Goal: Information Seeking & Learning: Find specific fact

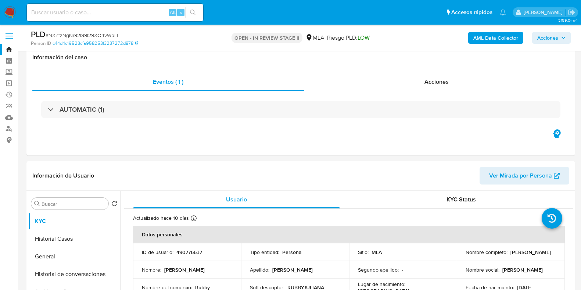
select select "10"
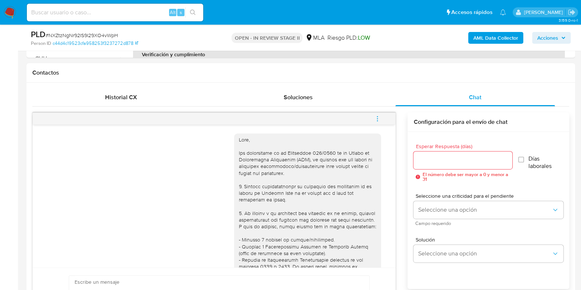
scroll to position [392, 0]
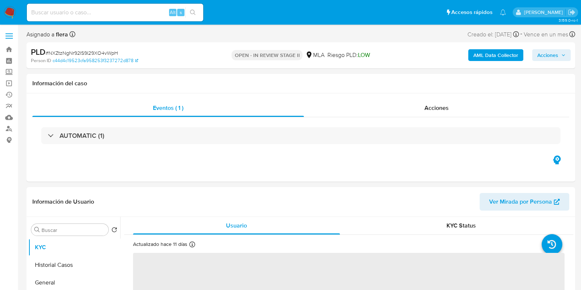
select select "10"
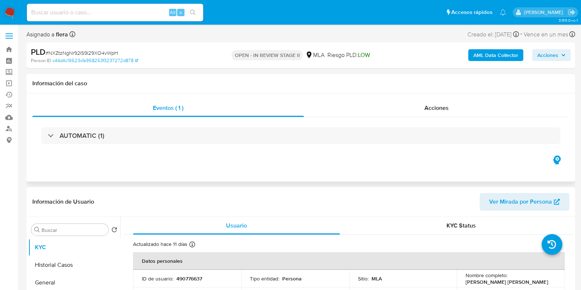
click at [262, 164] on div "Eventos ( 1 ) Acciones AUTOMATIC (1)" at bounding box center [300, 137] width 549 height 88
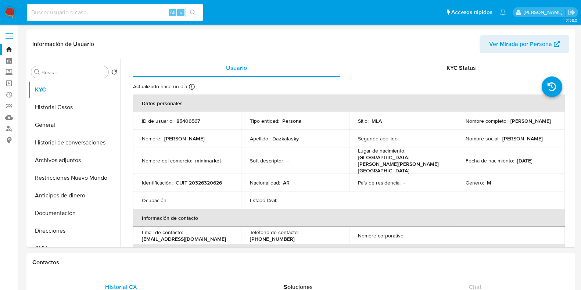
select select "10"
type input "2211149589"
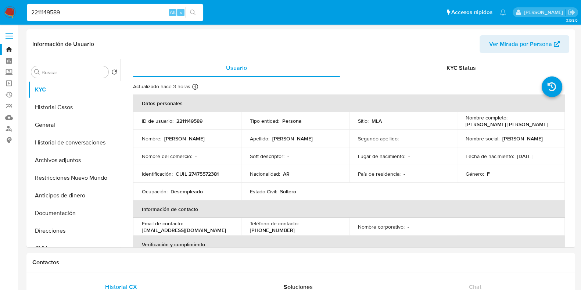
select select "10"
click at [128, 12] on input "2211149589" at bounding box center [115, 13] width 176 height 10
paste input "85406567"
type input "85406567"
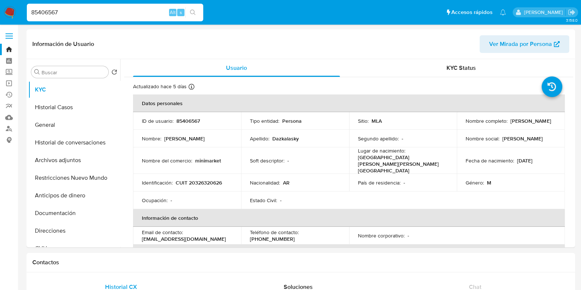
select select "10"
click at [57, 105] on button "Historial Casos" at bounding box center [71, 107] width 86 height 18
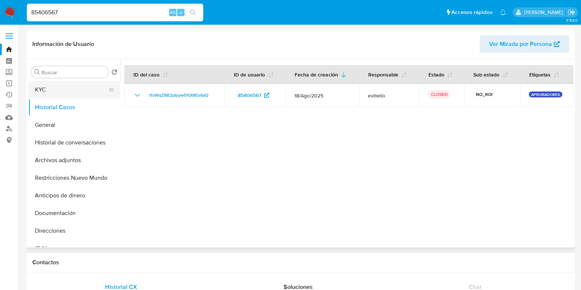
click at [57, 91] on button "KYC" at bounding box center [71, 90] width 86 height 18
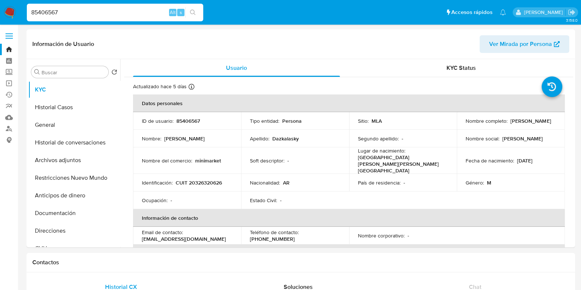
click at [76, 16] on input "85406567" at bounding box center [115, 13] width 176 height 10
paste input "404941541"
type input "404941541"
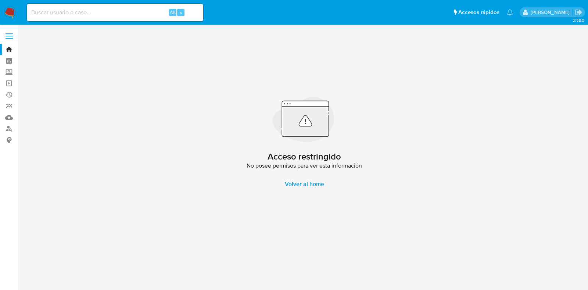
click at [107, 10] on input at bounding box center [115, 13] width 176 height 10
paste input "101187666"
type input "101187666"
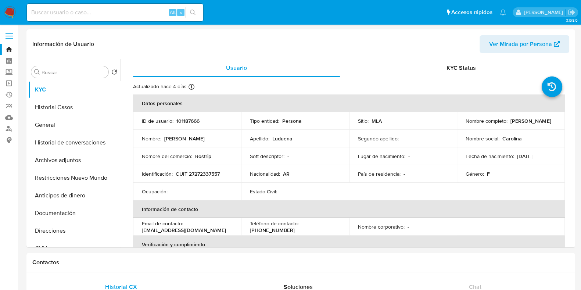
select select "10"
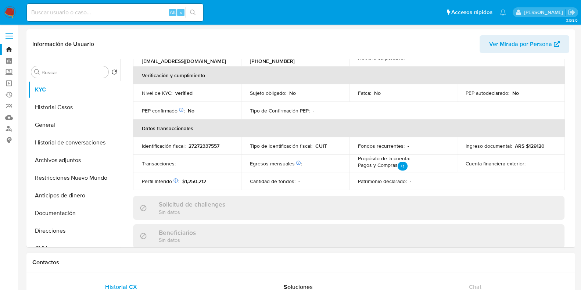
scroll to position [183, 0]
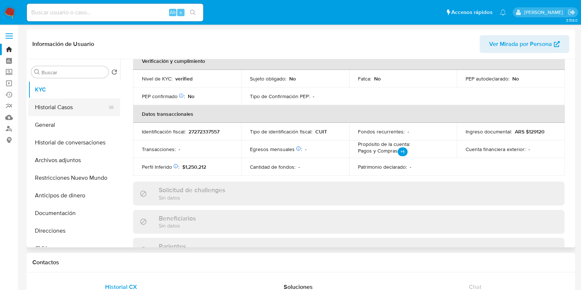
click at [66, 109] on button "Historial Casos" at bounding box center [71, 107] width 86 height 18
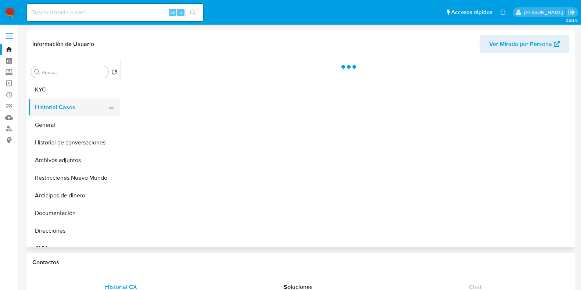
scroll to position [0, 0]
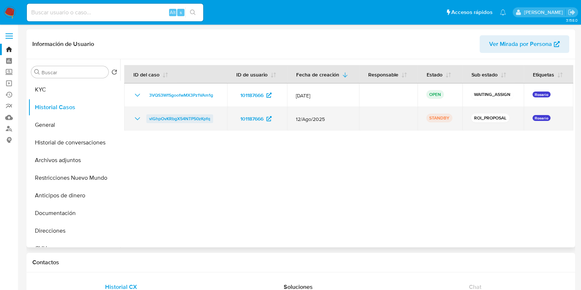
click at [177, 116] on span "vlGhpOvKRbgX54NTP50zKpfq" at bounding box center [179, 118] width 61 height 9
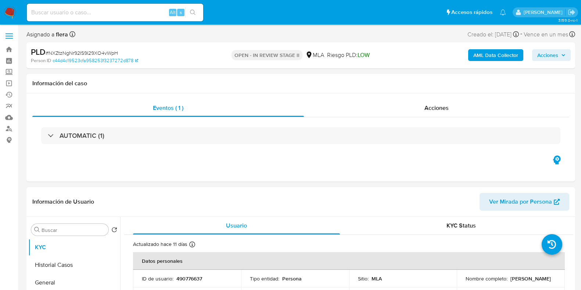
select select "10"
click at [90, 14] on input at bounding box center [115, 13] width 176 height 10
paste input "D4Rsi5Bk3RT8QQDoSqkHHBV7"
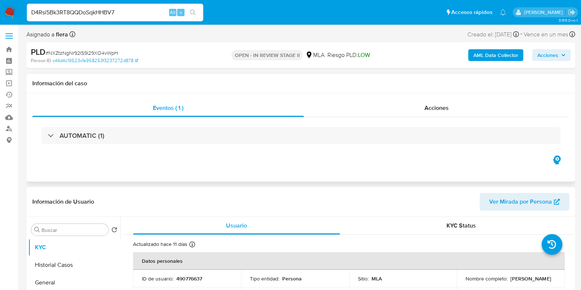
type input "D4Rsi5Bk3RT8QQDoSqkHHBV7"
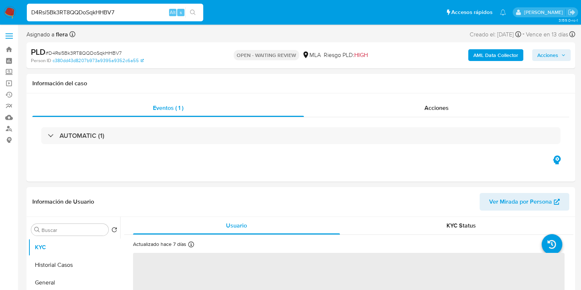
select select "10"
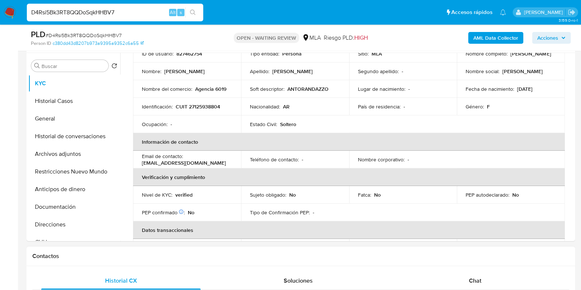
scroll to position [138, 0]
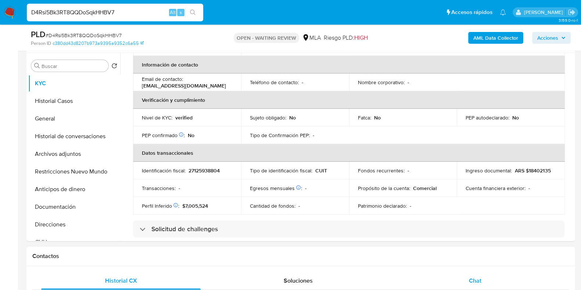
click at [486, 282] on div "Chat" at bounding box center [474, 281] width 159 height 18
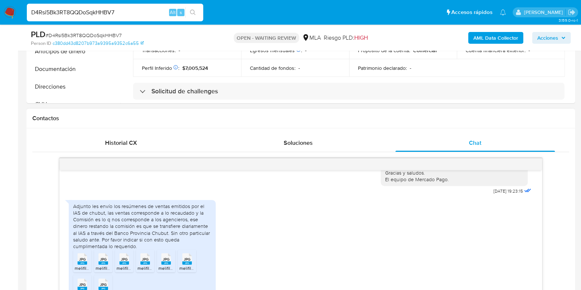
scroll to position [321, 0]
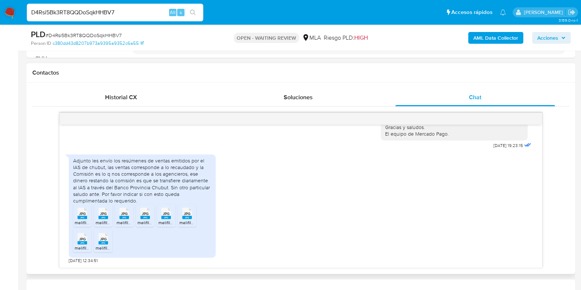
click at [98, 10] on input "D4Rsi5Bk3RT8QQDoSqkHHBV7" at bounding box center [115, 13] width 176 height 10
paste input "RWNkENYwHdGJX4FTHnETQA7e"
type input "RWNkENYwHdGJX4FTHnETQA7e"
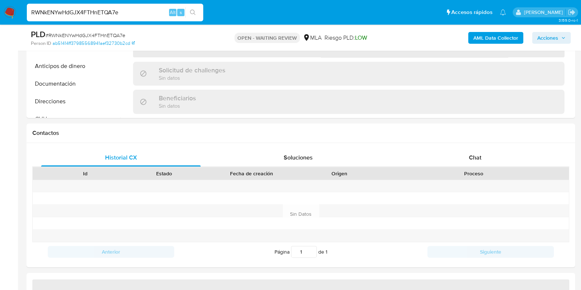
select select "10"
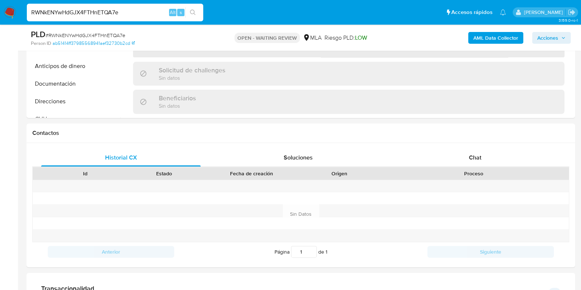
scroll to position [321, 0]
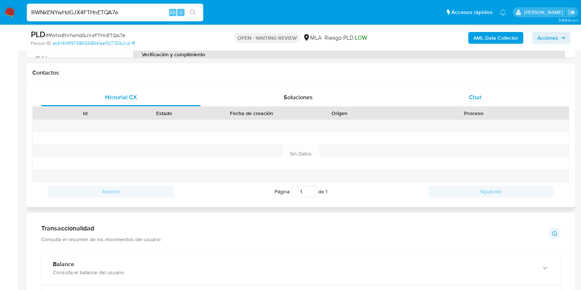
click at [470, 93] on span "Chat" at bounding box center [475, 97] width 12 height 8
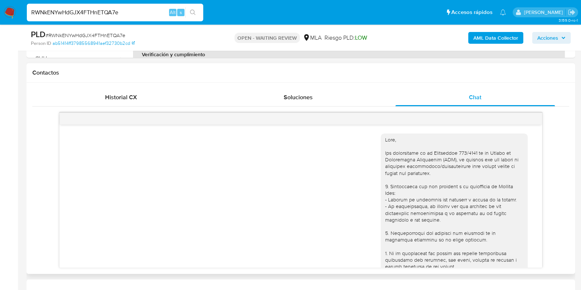
scroll to position [505, 0]
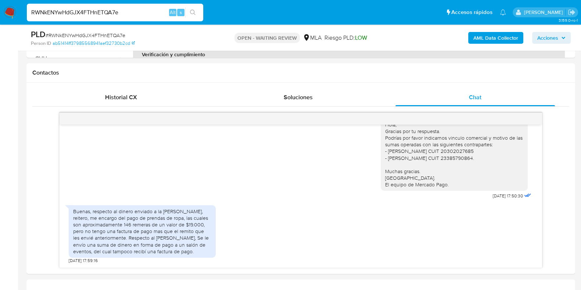
click at [83, 12] on input "RWNkENYwHdGJX4FTHnETQA7e" at bounding box center [115, 13] width 176 height 10
paste input "aivddITWetKD32tfvQGv38D5"
type input "aivddITWetKD32tfvQGv38D5"
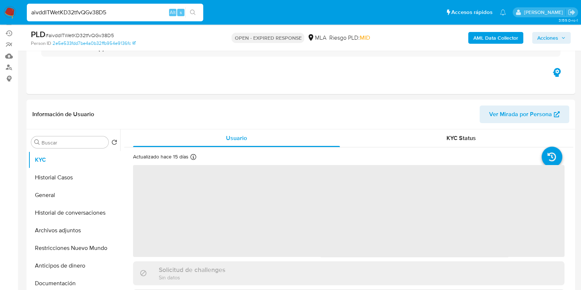
scroll to position [138, 0]
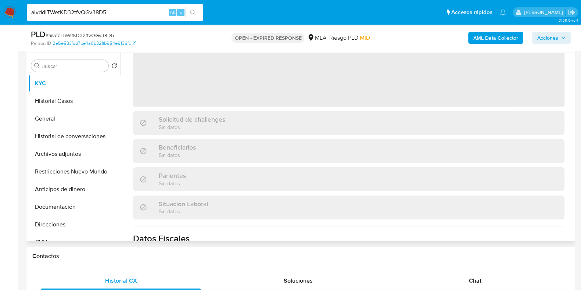
select select "10"
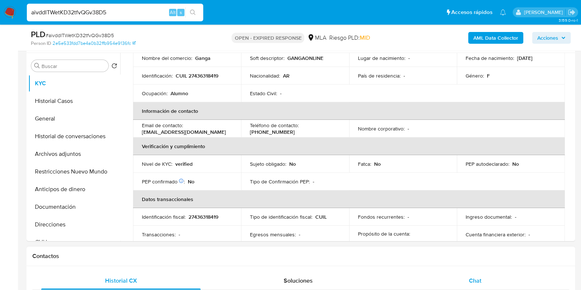
click at [478, 283] on span "Chat" at bounding box center [475, 280] width 12 height 8
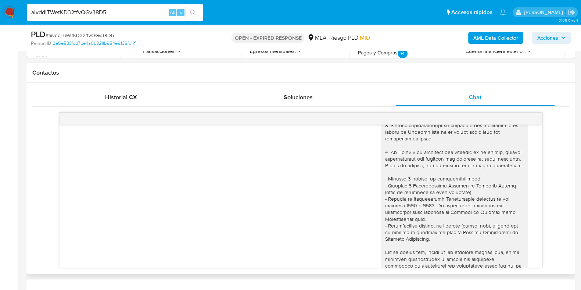
scroll to position [0, 0]
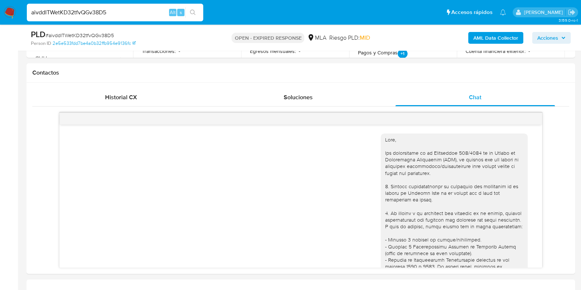
click at [77, 15] on input "aivddITWetKD32tfvQGv38D5" at bounding box center [115, 13] width 176 height 10
paste input "r5wAVymgzRROJDZUZ2YJzTpL"
type input "r5wAVymgzRROJDZUZ2YJzTpL"
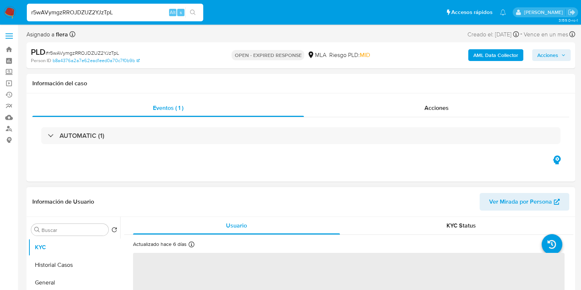
select select "10"
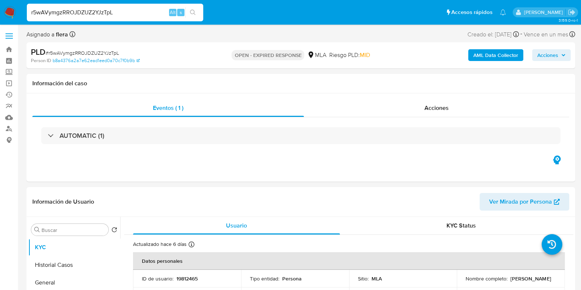
click at [66, 10] on input "r5wAVymgzRROJDZUZ2YJzTpL" at bounding box center [115, 13] width 176 height 10
paste input "SJgDxuQcSRR4Z276r36i5j3F"
type input "SJgDxuQcSRR4Z276r36i5j3F"
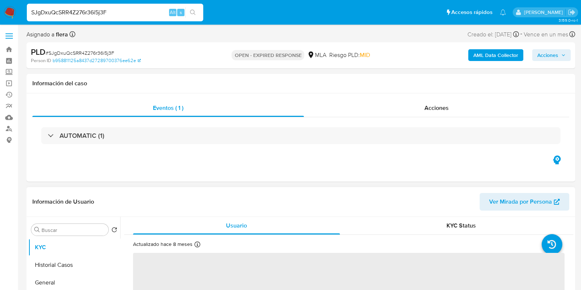
scroll to position [46, 0]
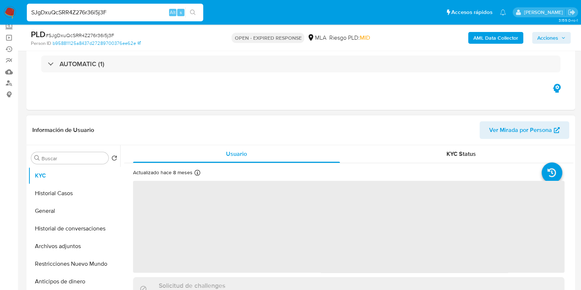
select select "10"
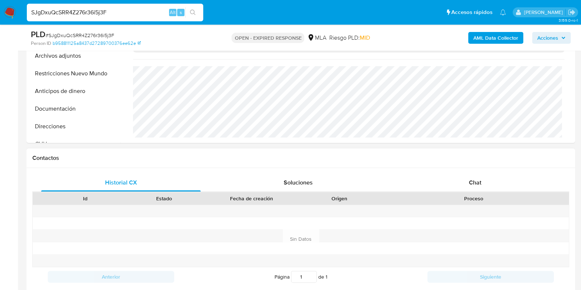
scroll to position [276, 0]
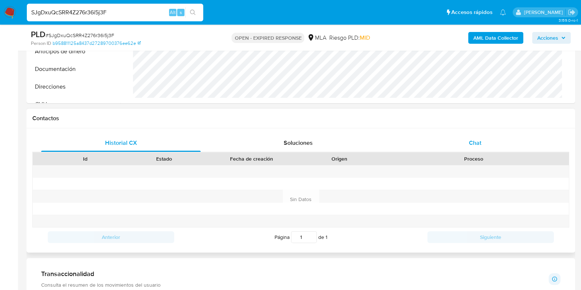
click at [481, 146] on span "Chat" at bounding box center [475, 143] width 12 height 8
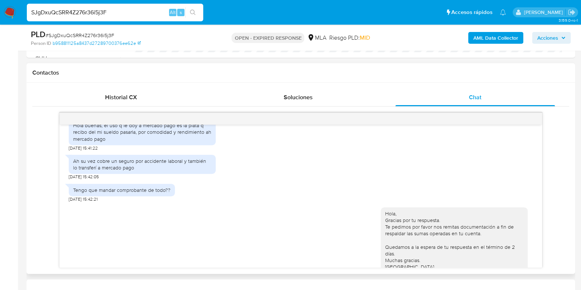
scroll to position [609, 0]
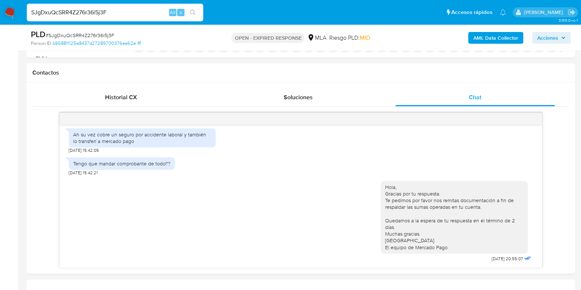
click at [104, 16] on input "SJgDxuQcSRR4Z276r36i5j3F" at bounding box center [115, 13] width 176 height 10
paste input "btU7hB7r597V7GTLi1O8L0yP"
type input "btU7hB7r597V7GTLi1O8L0yP"
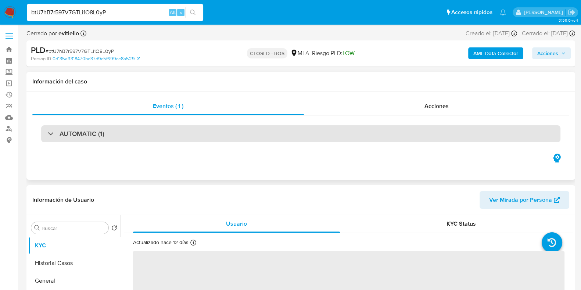
select select "10"
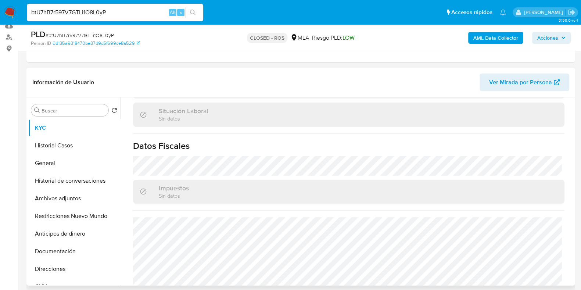
scroll to position [395, 0]
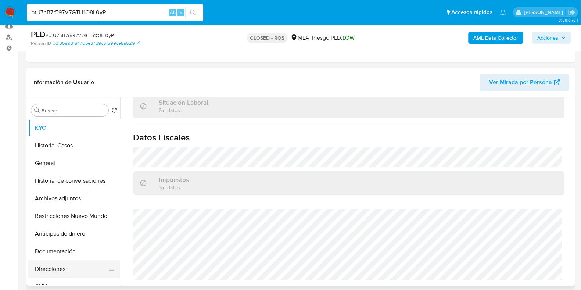
click at [62, 269] on button "Direcciones" at bounding box center [71, 269] width 86 height 18
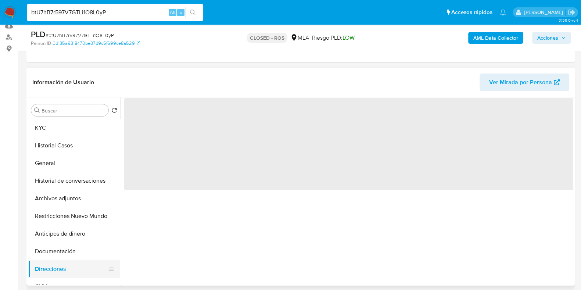
scroll to position [0, 0]
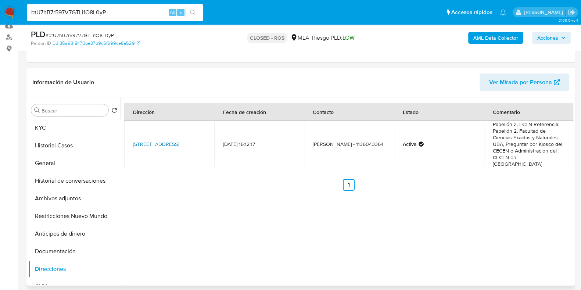
click at [147, 140] on link "Avenida Costanera 2160, Núñez, Capital Federal, 1429, Argentina 2160" at bounding box center [156, 143] width 46 height 7
click at [73, 132] on button "KYC" at bounding box center [71, 128] width 86 height 18
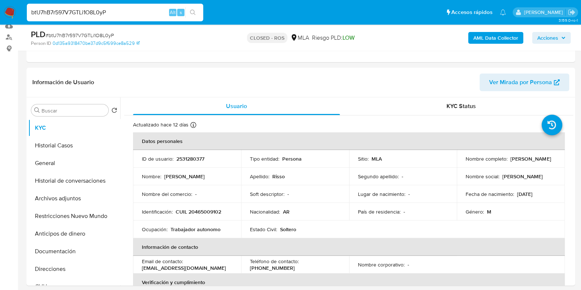
click at [68, 11] on input "btU7hB7r597V7GTLi1O8L0yP" at bounding box center [115, 13] width 176 height 10
paste input "I52Yirh7256GrAeLYNAa6JLd"
type input "I52Yirh7256GrAeLYNAa6JLd"
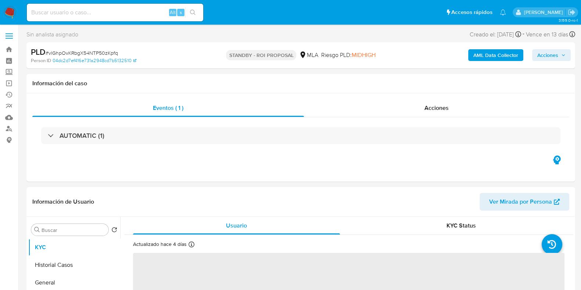
select select "10"
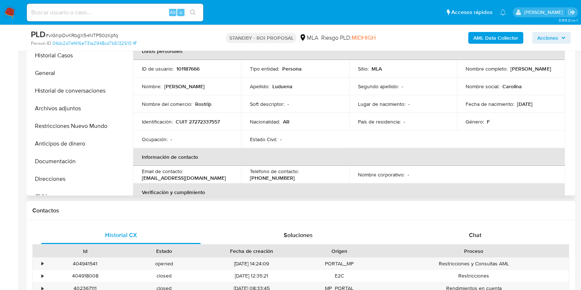
scroll to position [183, 0]
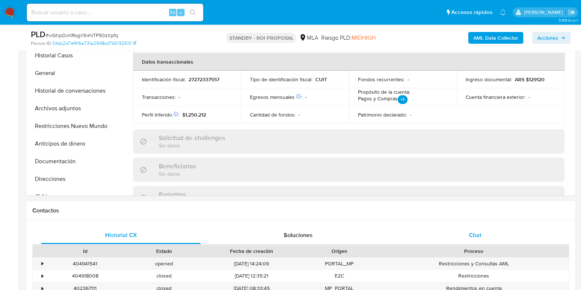
click at [477, 234] on span "Chat" at bounding box center [475, 235] width 12 height 8
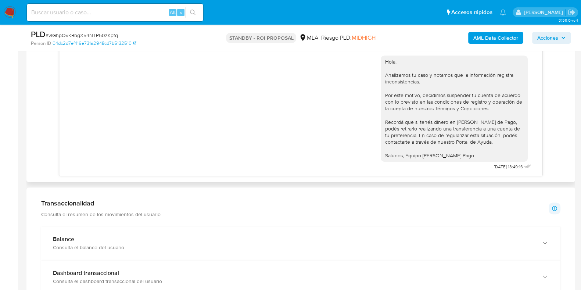
scroll to position [413, 0]
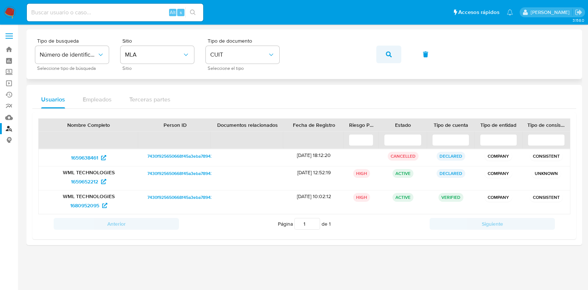
click at [390, 50] on span "button" at bounding box center [389, 54] width 6 height 16
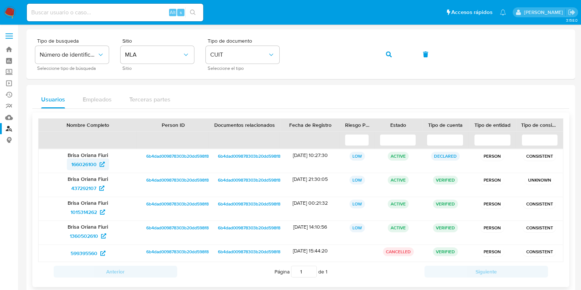
click at [85, 159] on span "166026100" at bounding box center [83, 164] width 25 height 12
click at [391, 54] on button "button" at bounding box center [388, 55] width 25 height 18
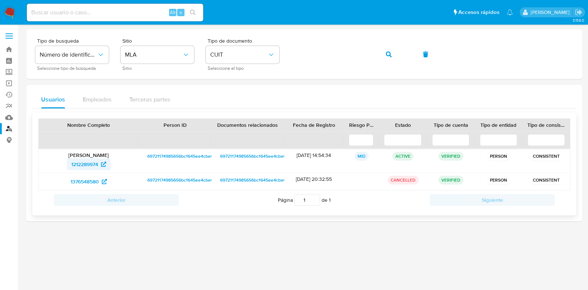
click at [93, 161] on span "1212289974" at bounding box center [84, 164] width 27 height 12
click at [392, 54] on button "button" at bounding box center [388, 55] width 25 height 18
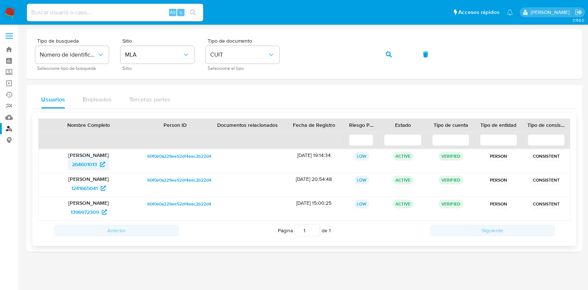
click at [89, 162] on span "264601013" at bounding box center [84, 164] width 25 height 12
click at [395, 53] on button "button" at bounding box center [388, 55] width 25 height 18
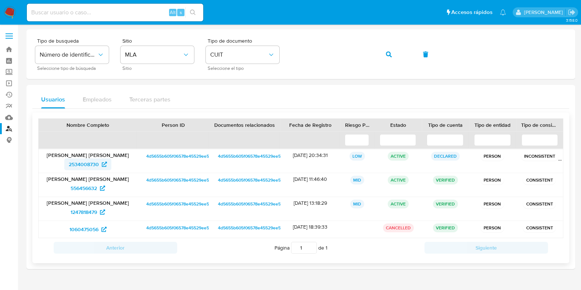
click at [94, 161] on span "2534008730" at bounding box center [84, 164] width 30 height 12
click at [387, 56] on icon "button" at bounding box center [389, 54] width 6 height 6
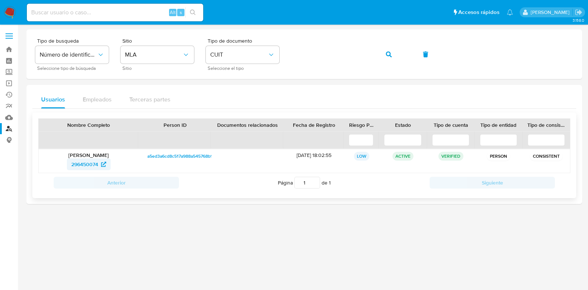
click at [92, 161] on span "296450074" at bounding box center [84, 164] width 27 height 12
click at [383, 51] on button "button" at bounding box center [388, 55] width 25 height 18
click at [83, 160] on span "1213680917" at bounding box center [85, 164] width 26 height 12
click at [386, 58] on span "button" at bounding box center [389, 54] width 6 height 16
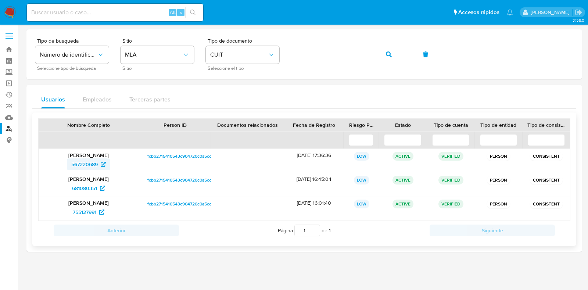
click at [88, 158] on span "567220689" at bounding box center [84, 164] width 26 height 12
click at [395, 53] on button "button" at bounding box center [388, 55] width 25 height 18
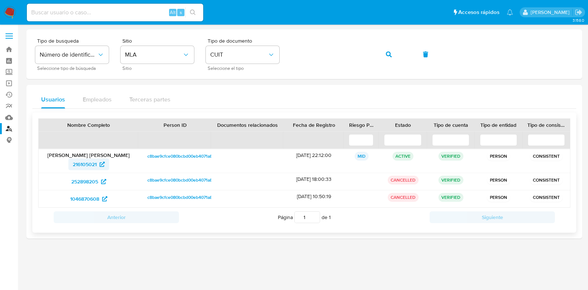
click at [96, 162] on span "216105021" at bounding box center [85, 164] width 24 height 12
click at [391, 55] on button "button" at bounding box center [388, 55] width 25 height 18
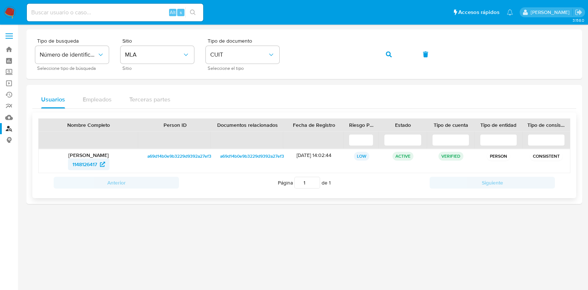
click at [85, 159] on span "1148126417" at bounding box center [84, 164] width 25 height 12
click at [386, 53] on icon "button" at bounding box center [389, 54] width 6 height 6
click at [89, 160] on span "1163815835" at bounding box center [85, 164] width 26 height 12
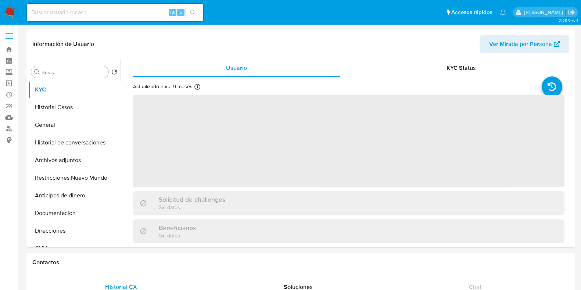
select select "10"
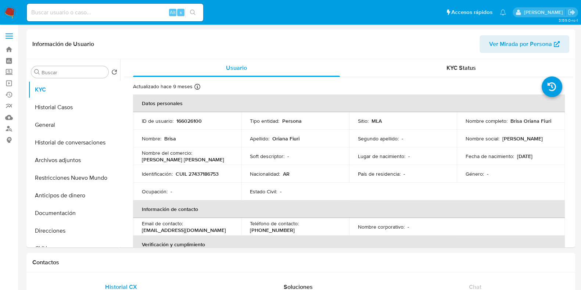
click at [85, 158] on button "Archivos adjuntos" at bounding box center [74, 160] width 92 height 18
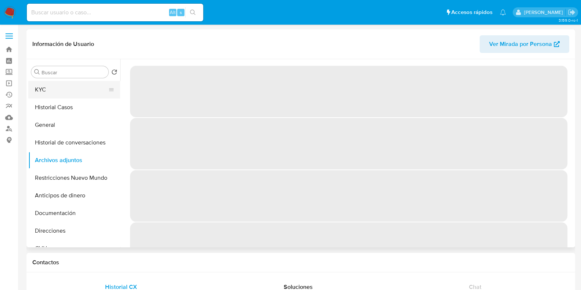
click at [67, 92] on button "KYC" at bounding box center [71, 90] width 86 height 18
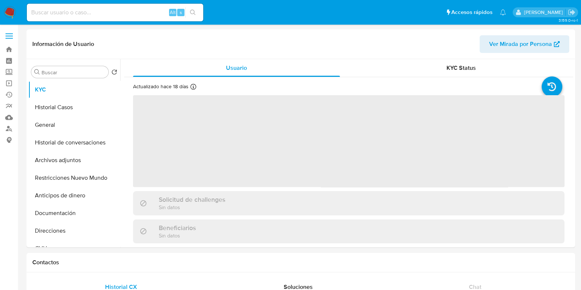
select select "10"
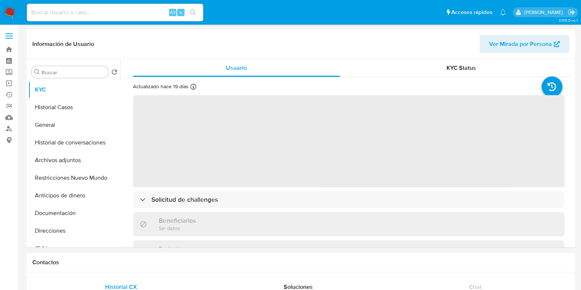
select select "10"
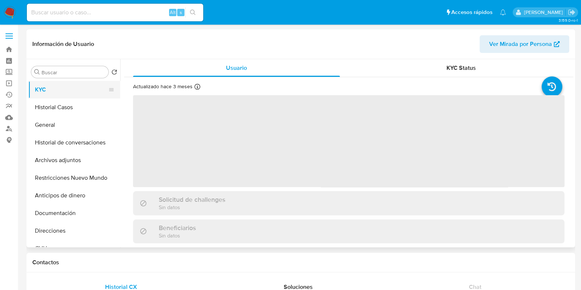
select select "10"
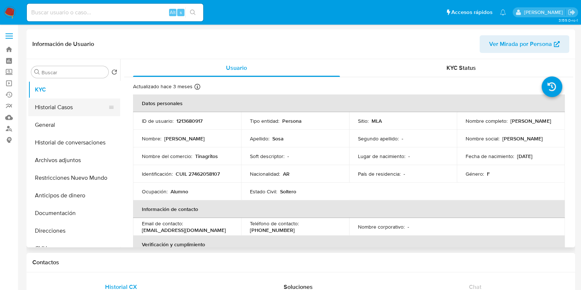
click at [71, 107] on button "Historial Casos" at bounding box center [71, 107] width 86 height 18
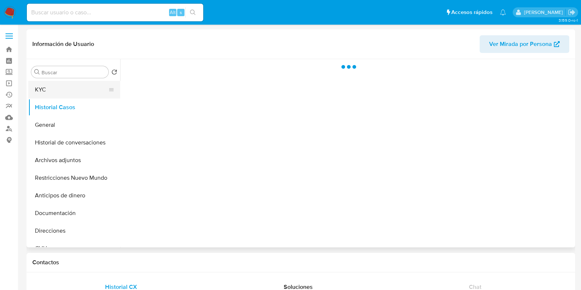
click at [63, 90] on button "KYC" at bounding box center [71, 90] width 86 height 18
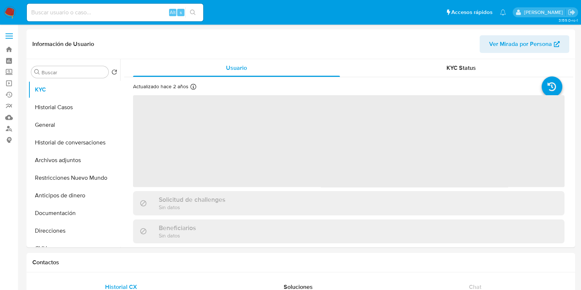
select select "10"
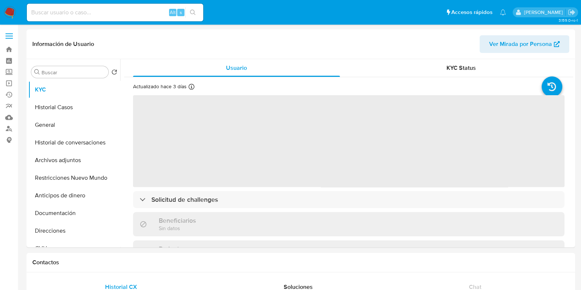
select select "10"
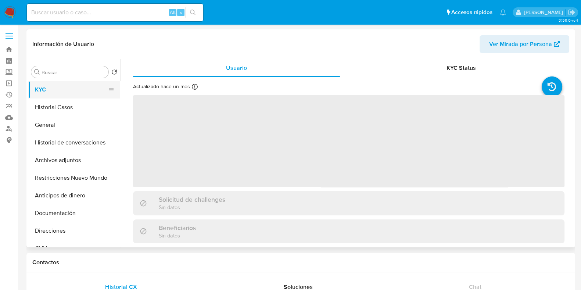
select select "10"
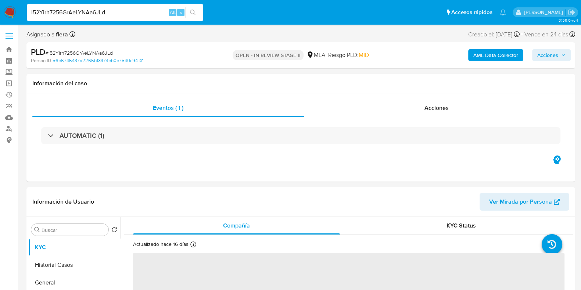
select select "10"
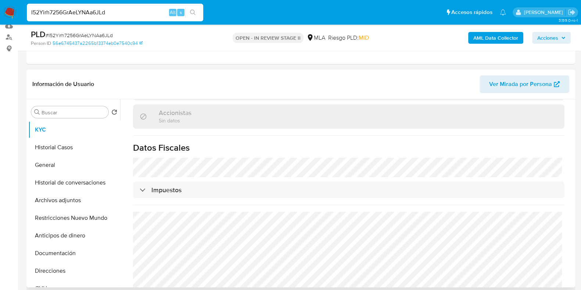
scroll to position [505, 0]
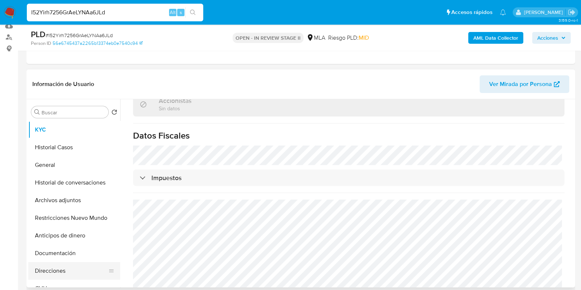
click at [61, 265] on button "Direcciones" at bounding box center [71, 271] width 86 height 18
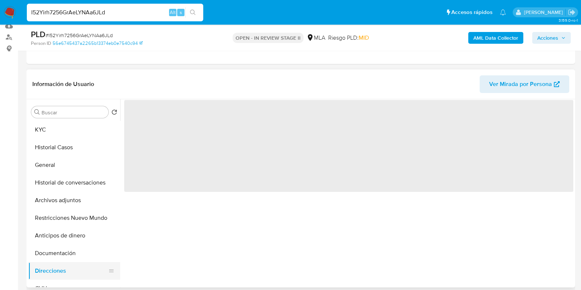
scroll to position [0, 0]
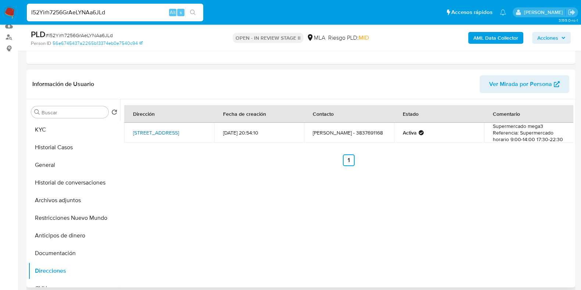
click at [177, 133] on link "[STREET_ADDRESS]" at bounding box center [156, 132] width 46 height 7
click at [71, 13] on input "I52Yirh7256GrAeLYNAa6JLd" at bounding box center [115, 13] width 176 height 10
paste input "r5wAVymgzRROJDZUZ2YJzTpL"
type input "r5wAVymgzRROJDZUZ2YJzTpL"
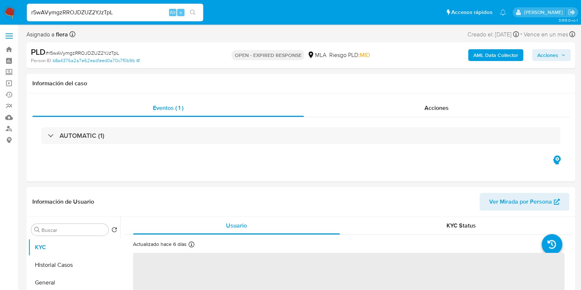
select select "10"
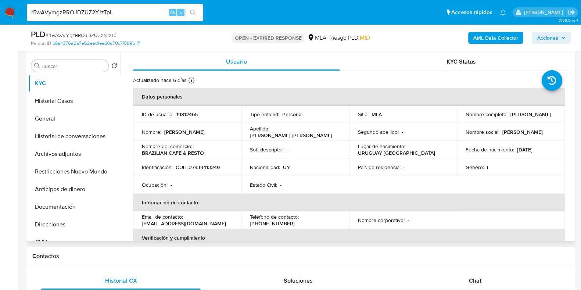
click at [211, 166] on p "CUIT 27939413249" at bounding box center [198, 167] width 44 height 7
copy p "27939413249"
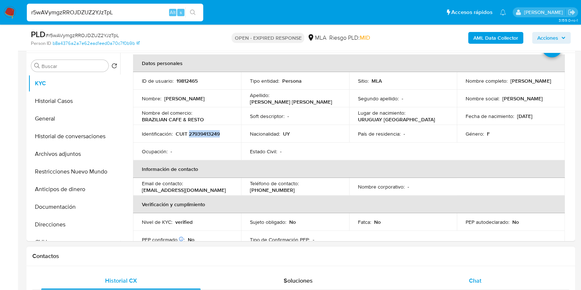
scroll to position [46, 0]
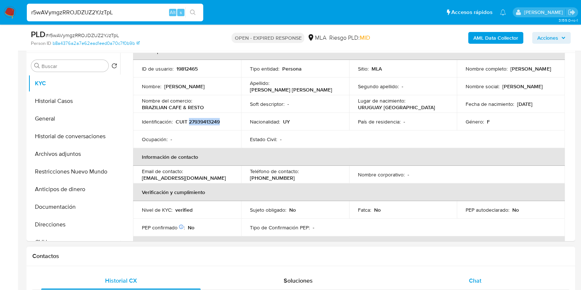
click at [481, 281] on span "Chat" at bounding box center [475, 280] width 12 height 8
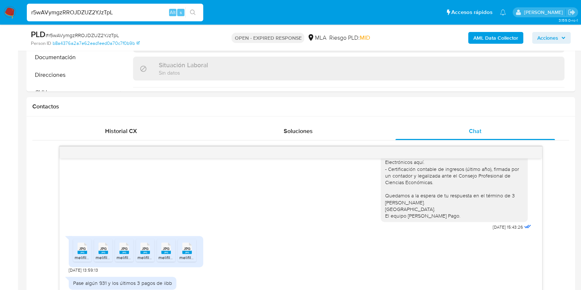
scroll to position [276, 0]
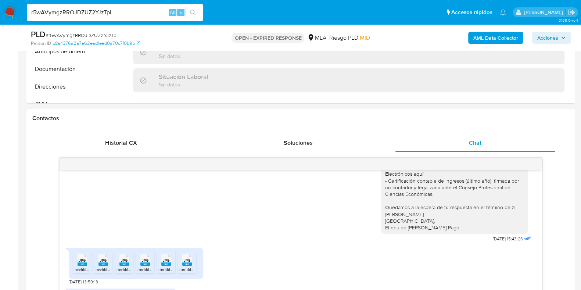
click at [87, 14] on input "r5wAVymgzRROJDZUZ2YJzTpL" at bounding box center [115, 13] width 176 height 10
paste input "aivddITWetKD32tfvQGv38D5"
type input "aivddITWetKD32tfvQGv38D5"
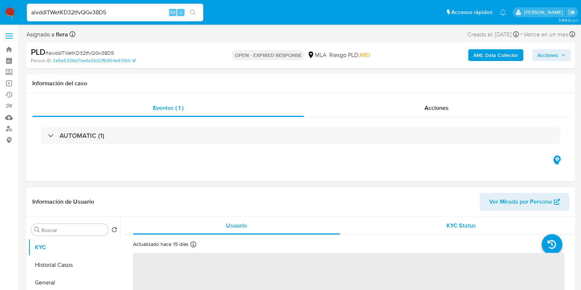
select select "10"
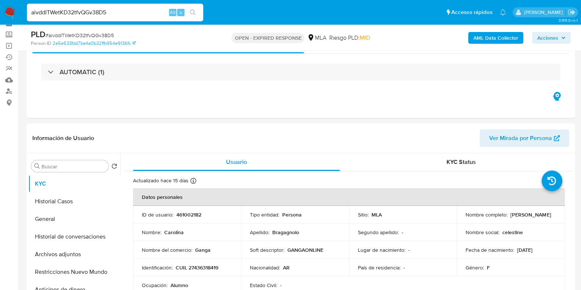
scroll to position [46, 0]
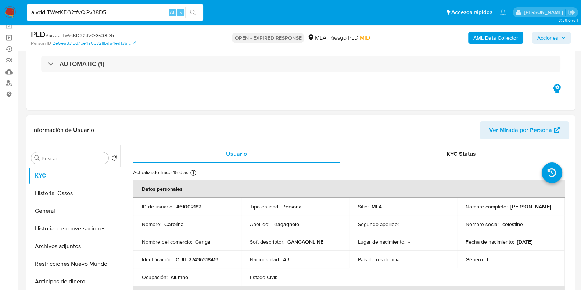
click at [510, 210] on p "[PERSON_NAME]" at bounding box center [530, 206] width 40 height 7
copy p "Bragagnolo"
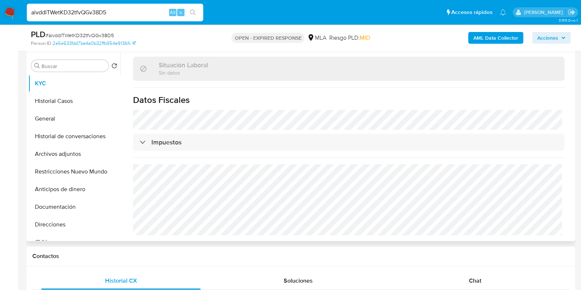
scroll to position [230, 0]
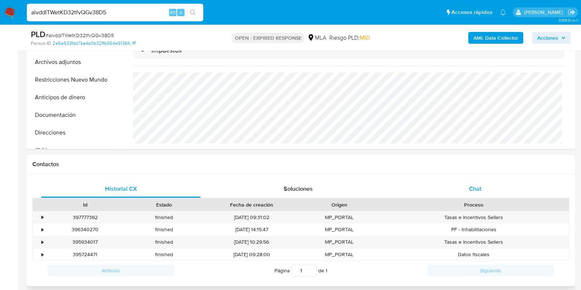
click at [481, 194] on div "Chat" at bounding box center [474, 189] width 159 height 18
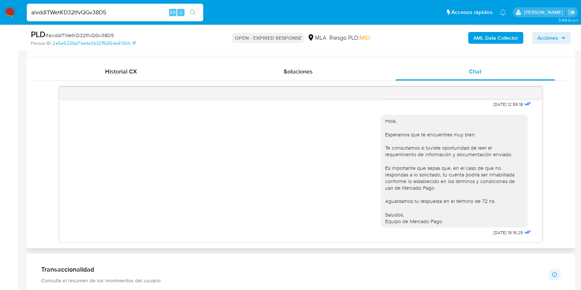
scroll to position [367, 0]
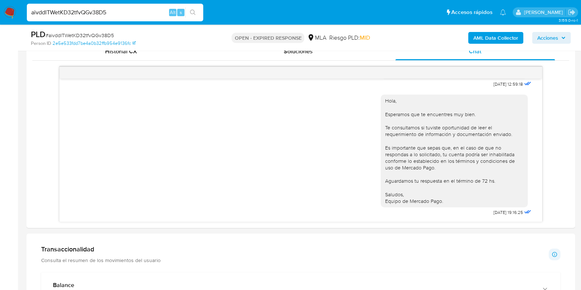
click at [90, 10] on input "aivddITWetKD32tfvQGv38D5" at bounding box center [115, 13] width 176 height 10
paste input "SJgDxuQcSRR4Z276r36i5j3F"
type input "SJgDxuQcSRR4Z276r36i5j3F"
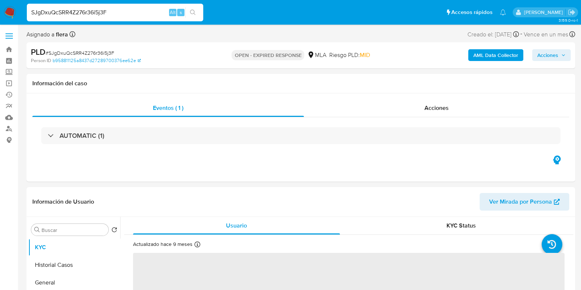
select select "10"
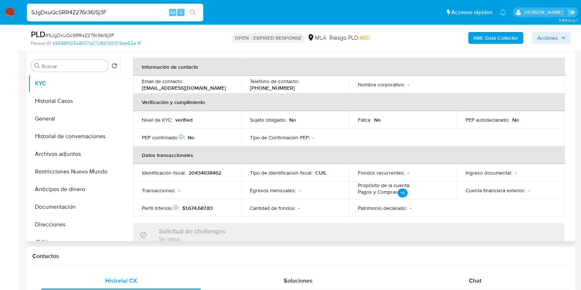
scroll to position [230, 0]
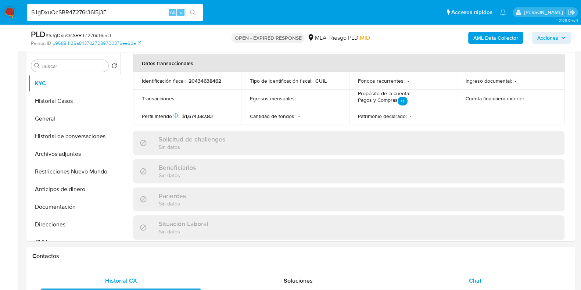
click at [491, 285] on div "Chat" at bounding box center [474, 281] width 159 height 18
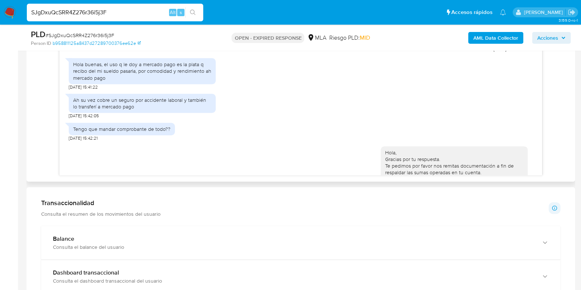
scroll to position [517, 0]
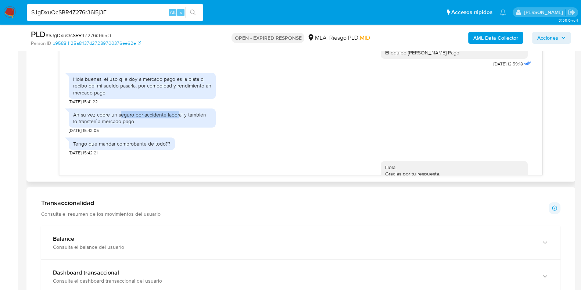
drag, startPoint x: 119, startPoint y: 131, endPoint x: 177, endPoint y: 131, distance: 57.7
click at [177, 125] on div "Ah su vez cobre un seguro por accidente laboral y también lo transferí a mercad…" at bounding box center [142, 117] width 138 height 13
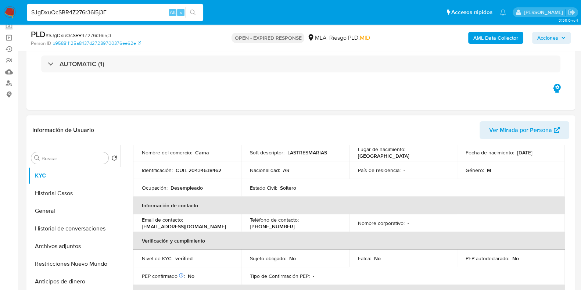
scroll to position [0, 0]
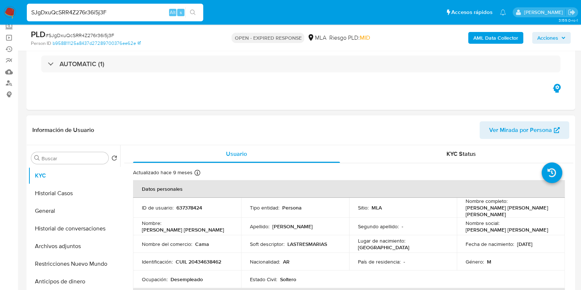
click at [208, 258] on p "CUIL 20434638462" at bounding box center [199, 261] width 46 height 7
copy p "20434638462"
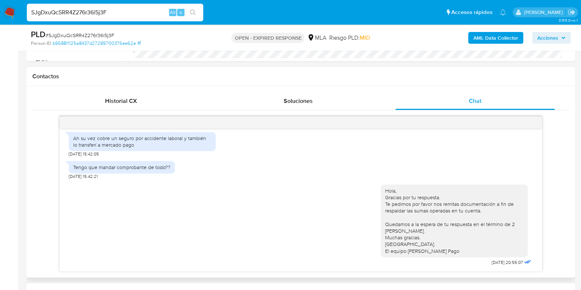
scroll to position [367, 0]
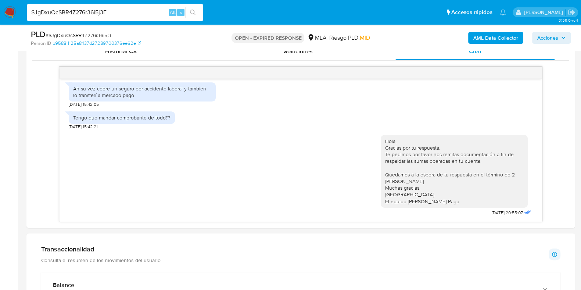
click at [83, 13] on input "SJgDxuQcSRR4Z276r36i5j3F" at bounding box center [115, 13] width 176 height 10
paste input "58rGlq0mKjVL6q15d6sIgpO4"
type input "58rGlq0mKjVL6q15d6sIgpO4"
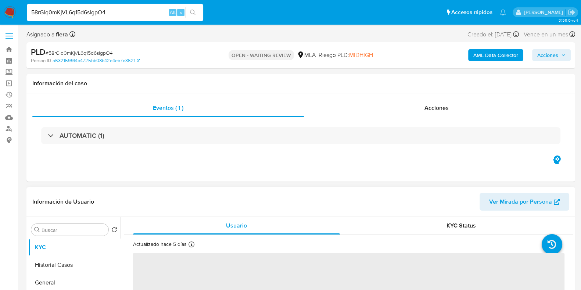
select select "10"
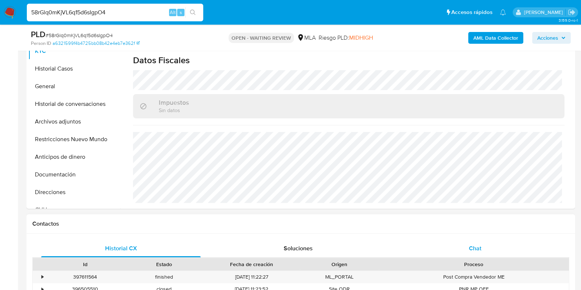
scroll to position [183, 0]
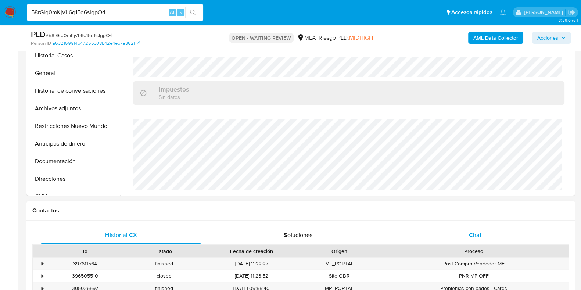
click at [473, 226] on div "Chat" at bounding box center [474, 235] width 159 height 18
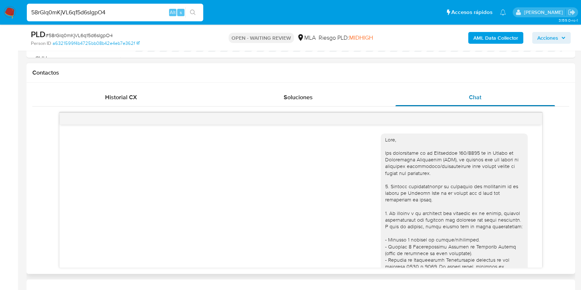
scroll to position [567, 0]
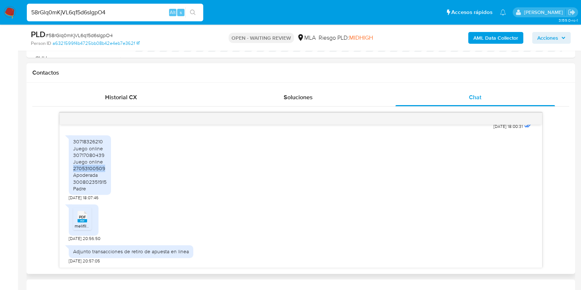
drag, startPoint x: 74, startPoint y: 166, endPoint x: 115, endPoint y: 168, distance: 41.6
click at [115, 168] on div "30718326210 Juego online 30717080439 Juego online 27053100509 Apoderada 3008023…" at bounding box center [301, 166] width 464 height 69
click at [89, 17] on div "58rGlq0mKjVL6q15d6sIgpO4 Alt s" at bounding box center [115, 13] width 176 height 18
click at [90, 16] on input "58rGlq0mKjVL6q15d6sIgpO4" at bounding box center [115, 13] width 176 height 10
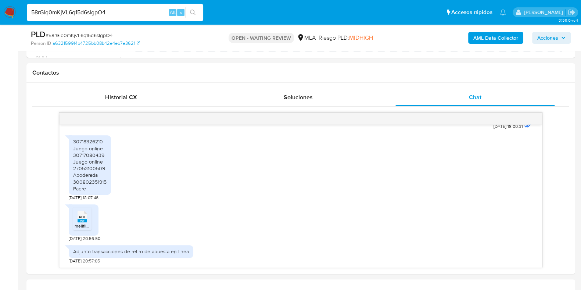
click at [90, 16] on input "58rGlq0mKjVL6q15d6sIgpO4" at bounding box center [115, 13] width 176 height 10
paste input "WCxrxA0jhkNRXriKnWm7aUva"
type input "WCxrxA0jhkNRXriKnWm7aUva"
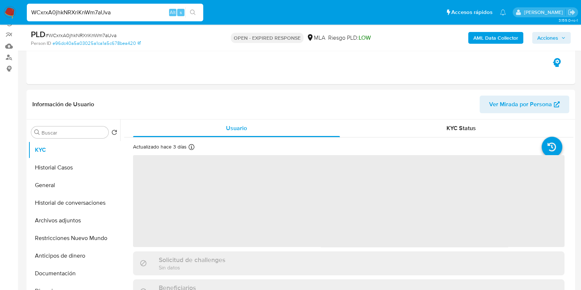
select select "10"
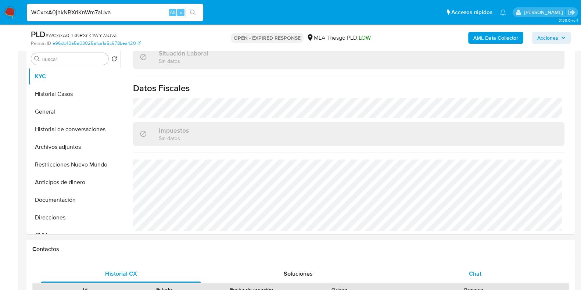
scroll to position [183, 0]
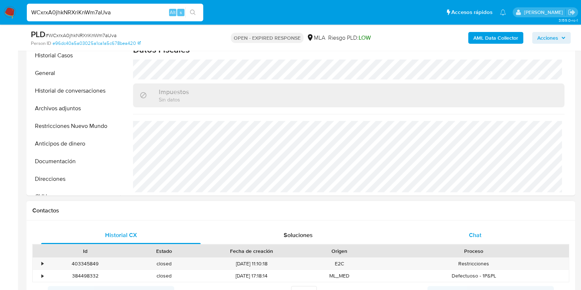
click at [469, 236] on span "Chat" at bounding box center [475, 235] width 12 height 8
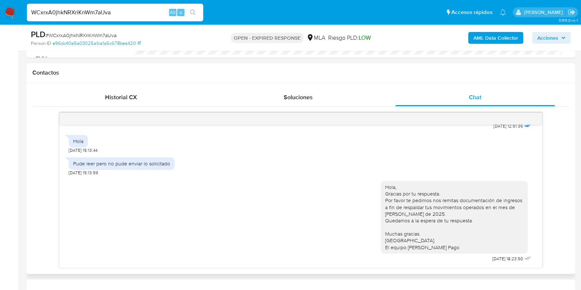
scroll to position [413, 0]
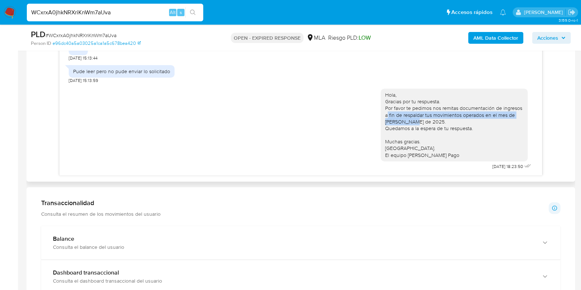
drag, startPoint x: 380, startPoint y: 116, endPoint x: 402, endPoint y: 125, distance: 24.2
click at [402, 125] on div "Hola, Gracias por tu respuesta. Por favor te pedimos nos remitas documentación …" at bounding box center [454, 124] width 138 height 67
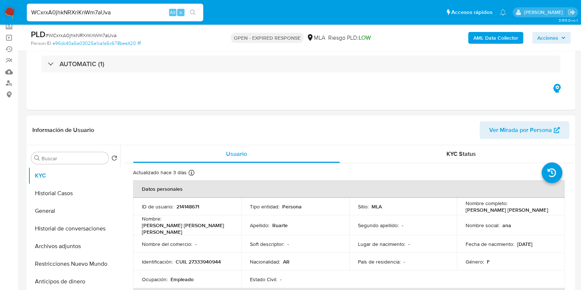
scroll to position [91, 0]
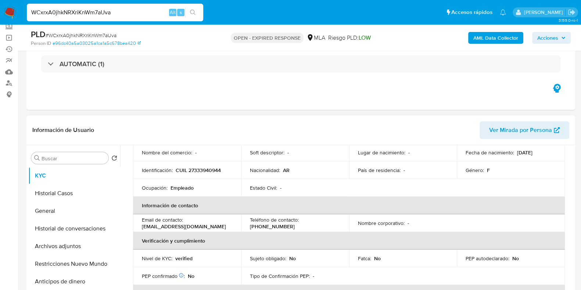
click at [201, 168] on p "CUIL 27333940944" at bounding box center [198, 170] width 45 height 7
copy p "27333940944"
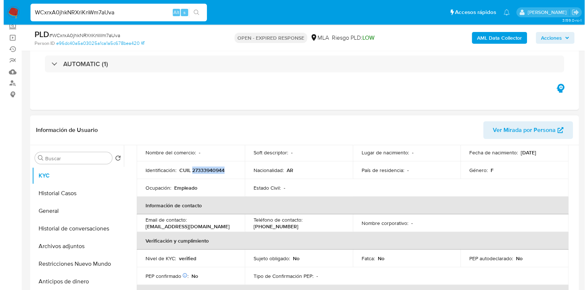
scroll to position [46, 0]
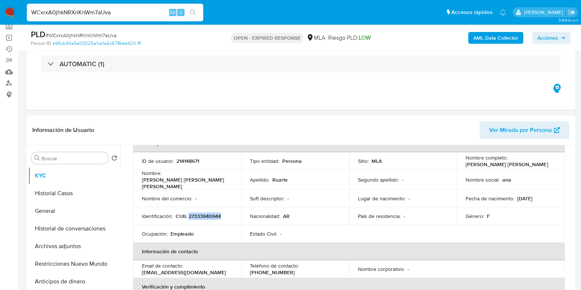
click at [499, 34] on b "AML Data Collector" at bounding box center [495, 38] width 45 height 12
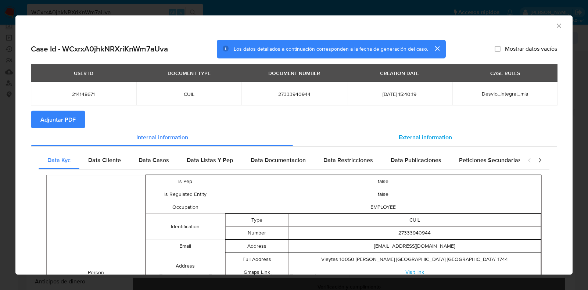
click at [417, 137] on span "External information" at bounding box center [425, 137] width 53 height 8
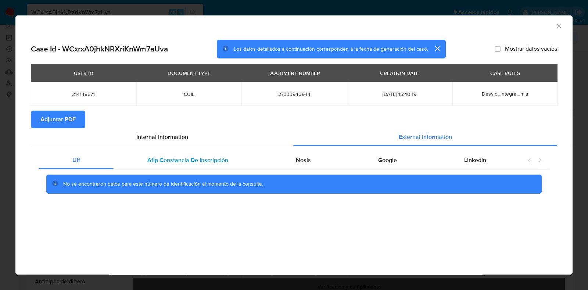
click at [231, 158] on div "Afip Constancia De Inscripción" at bounding box center [188, 160] width 148 height 18
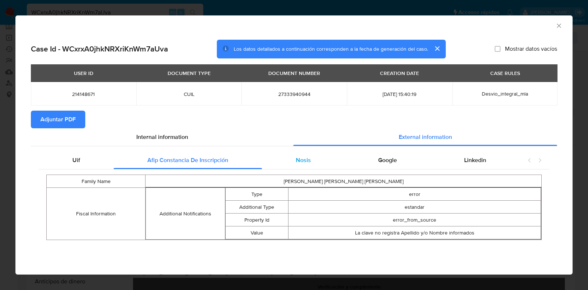
click at [306, 158] on span "Nosis" at bounding box center [303, 160] width 15 height 8
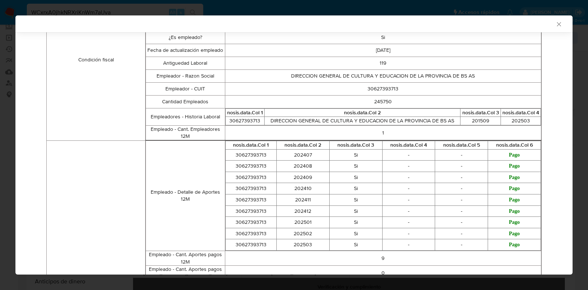
scroll to position [366, 0]
